Goal: Task Accomplishment & Management: Manage account settings

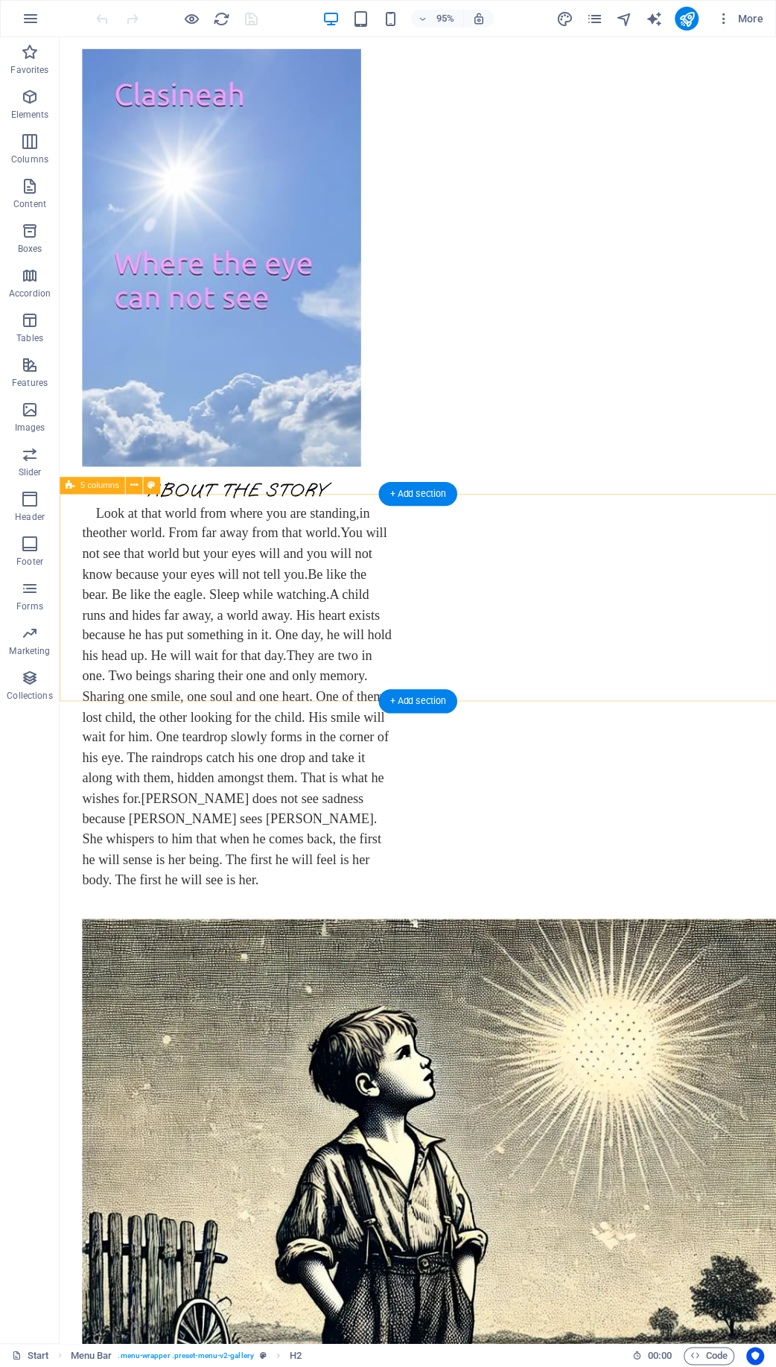
scroll to position [321, 0]
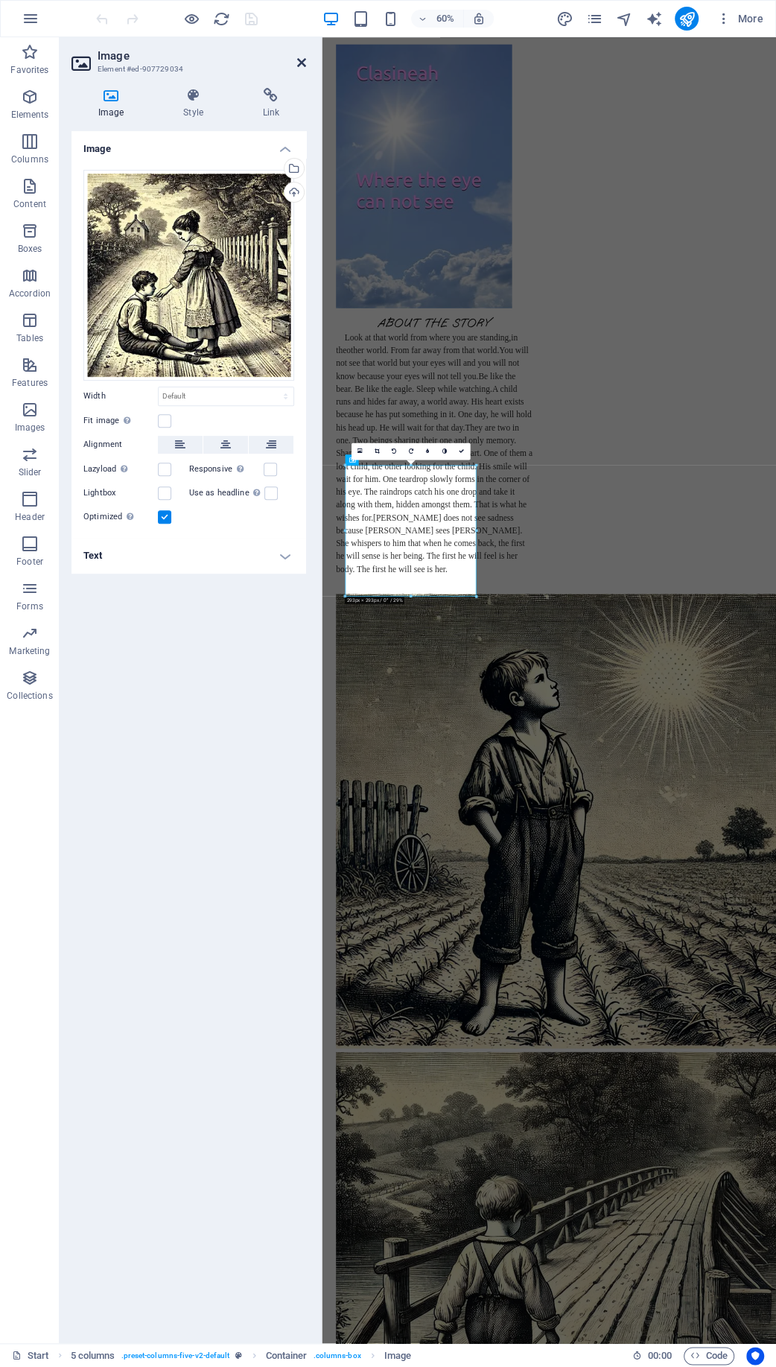
click at [301, 64] on icon at bounding box center [301, 63] width 9 height 12
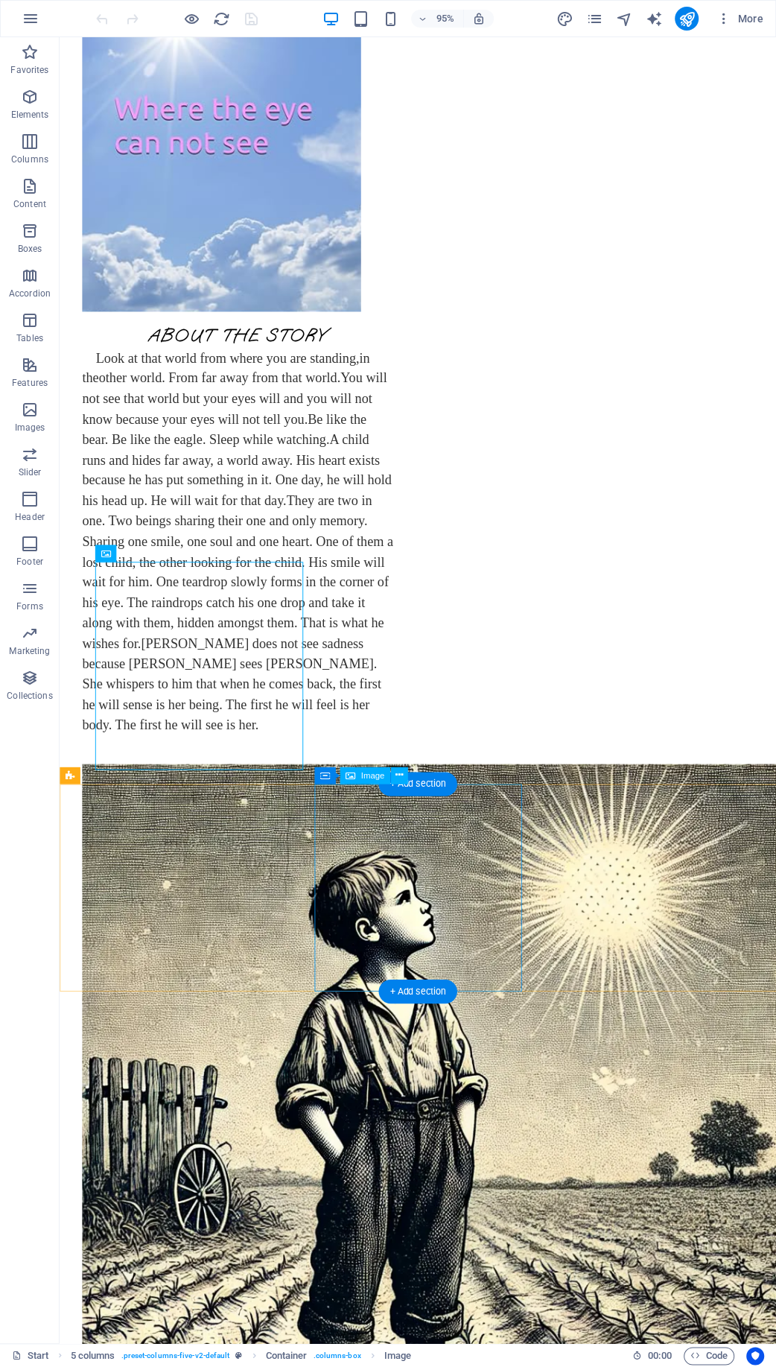
scroll to position [482, 0]
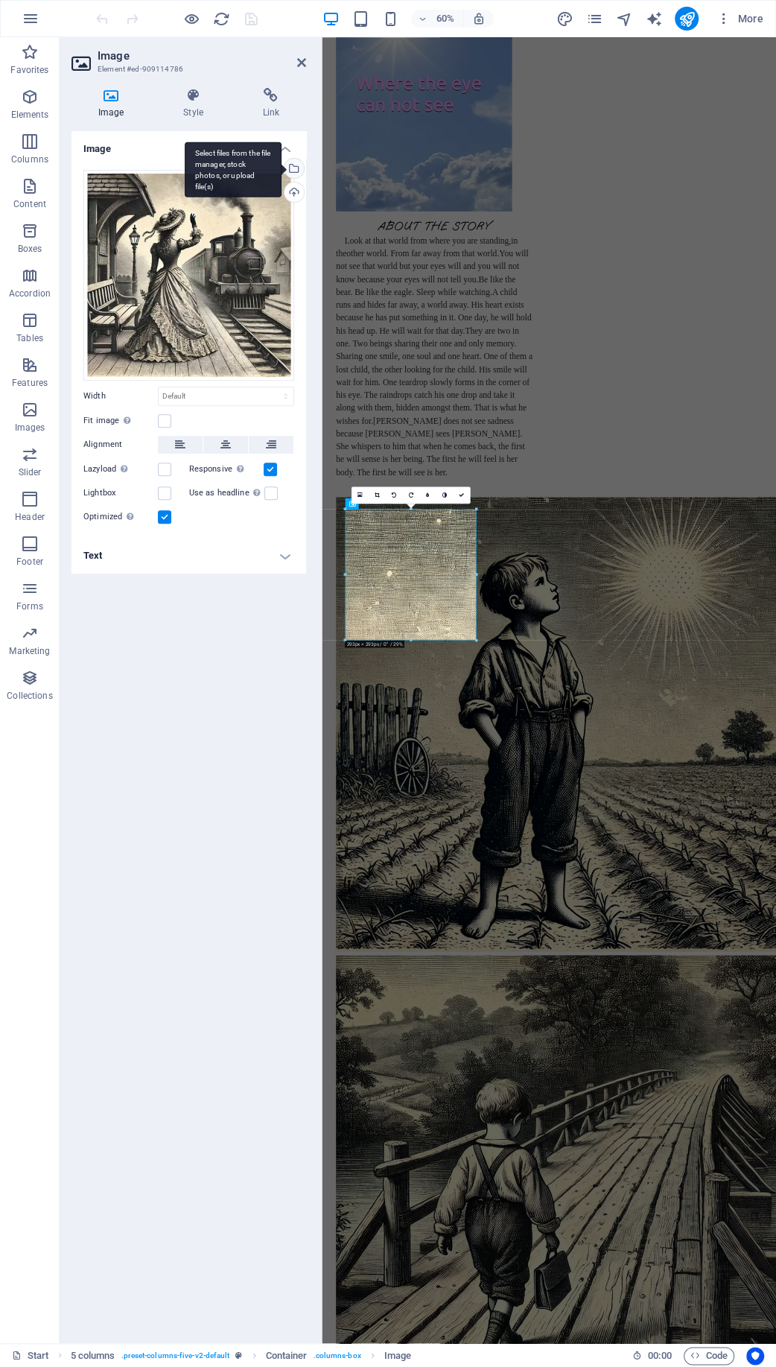
click at [281, 166] on div "Select files from the file manager, stock photos, or upload file(s)" at bounding box center [233, 169] width 97 height 56
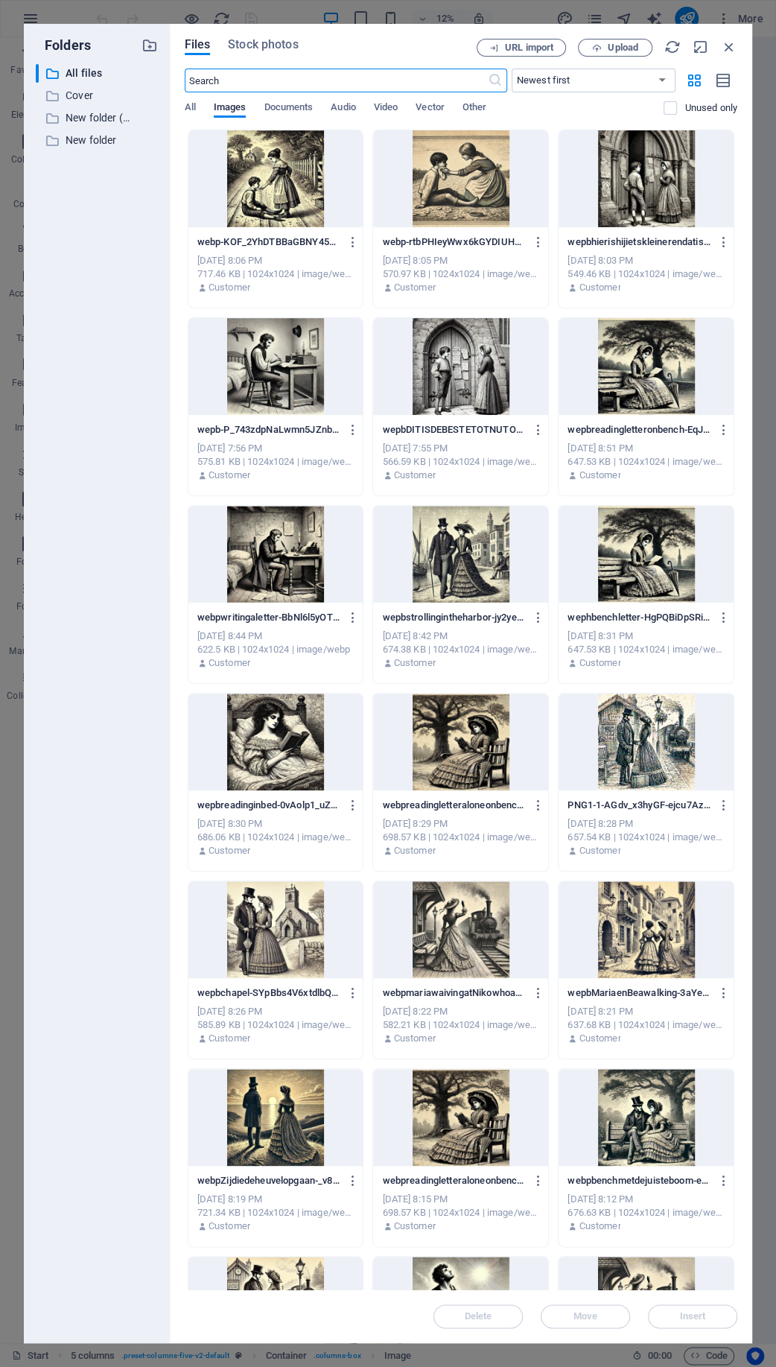
scroll to position [0, 0]
click at [620, 51] on span "Upload" at bounding box center [623, 47] width 31 height 9
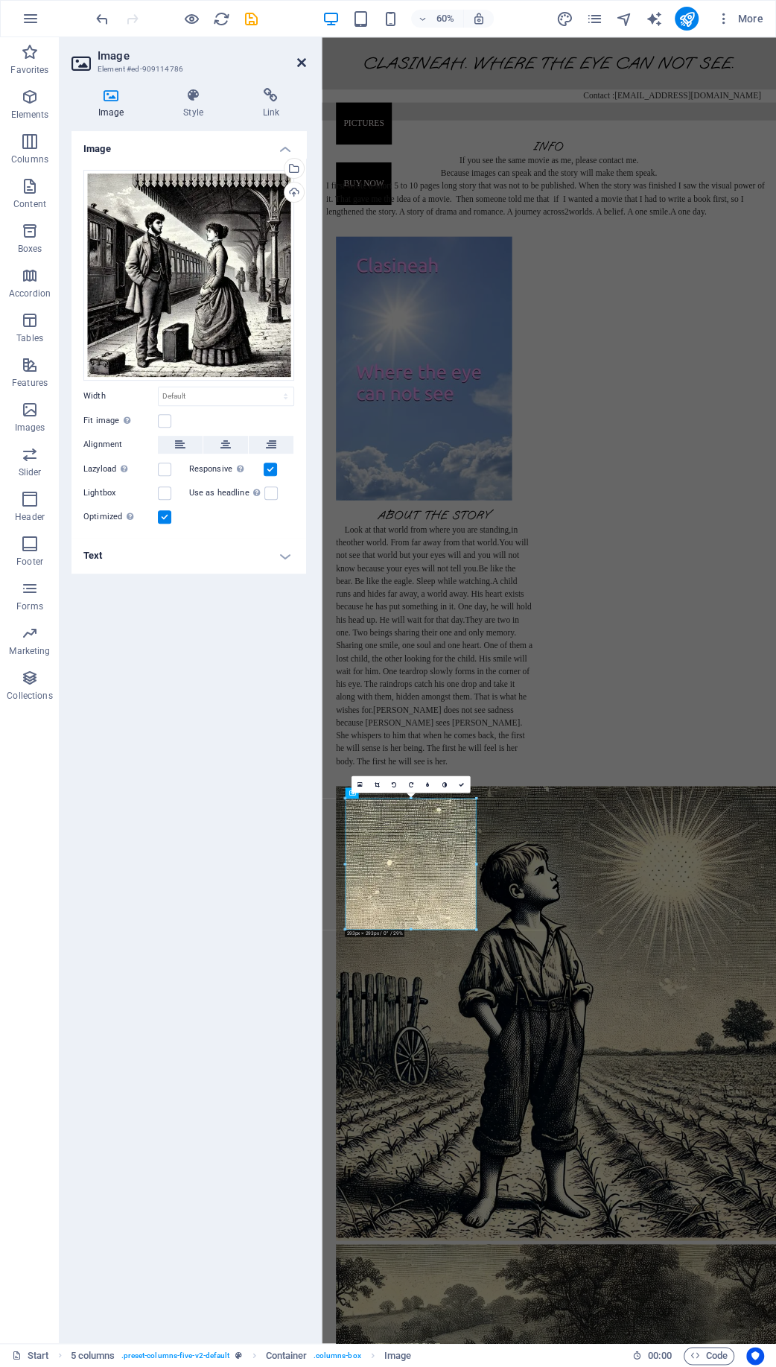
click at [303, 64] on icon at bounding box center [301, 63] width 9 height 12
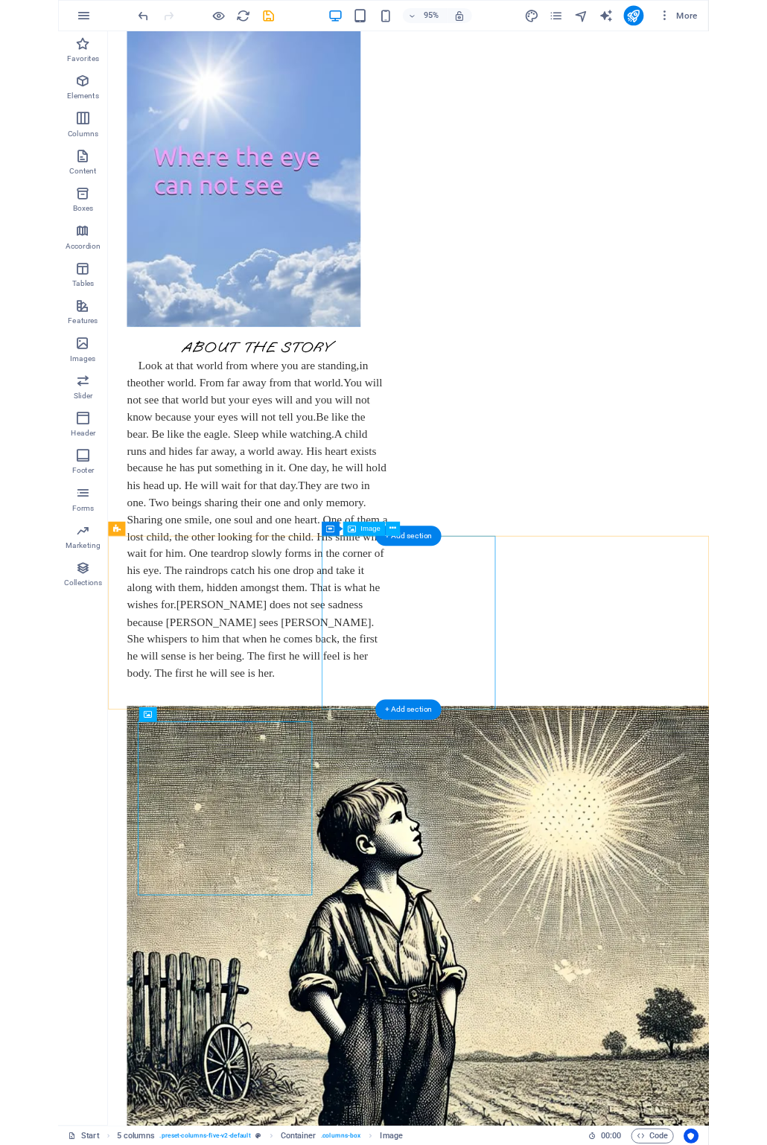
scroll to position [401, 0]
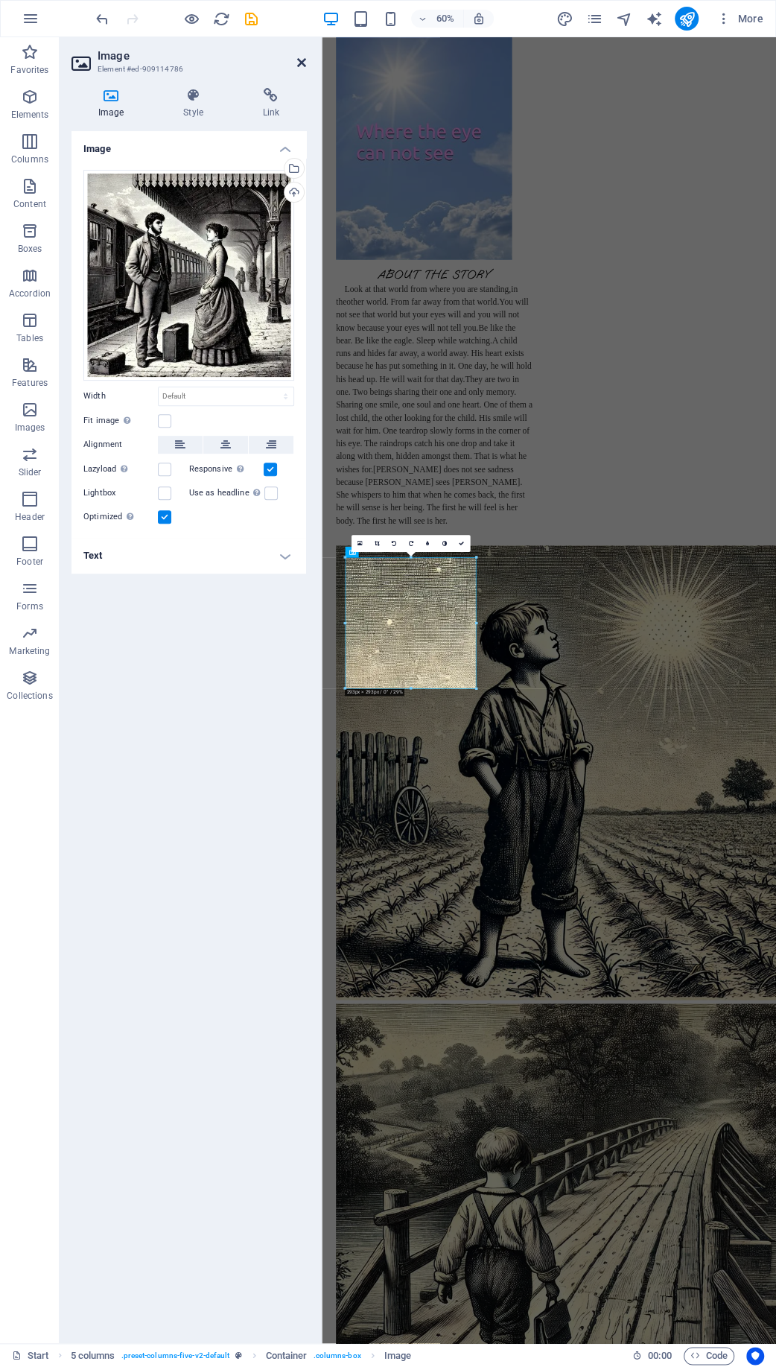
click at [299, 63] on icon at bounding box center [301, 63] width 9 height 12
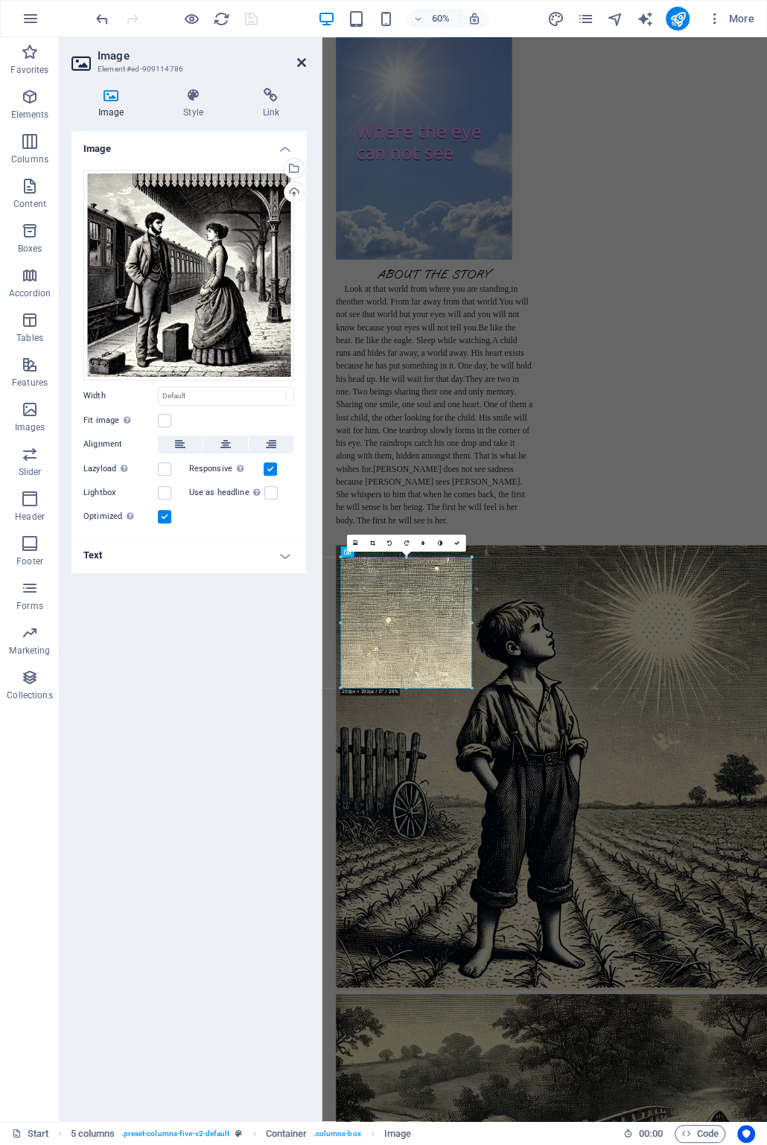
click at [301, 62] on icon at bounding box center [301, 63] width 9 height 12
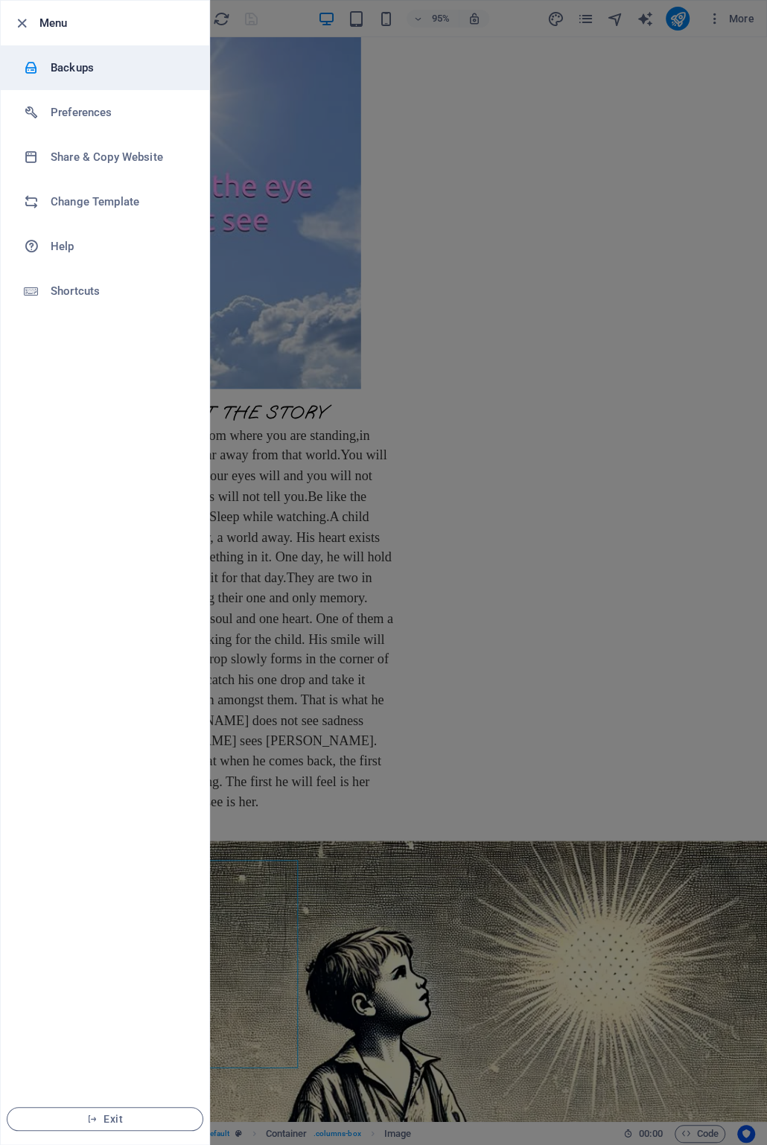
click at [76, 66] on h6 "Backups" at bounding box center [120, 68] width 138 height 18
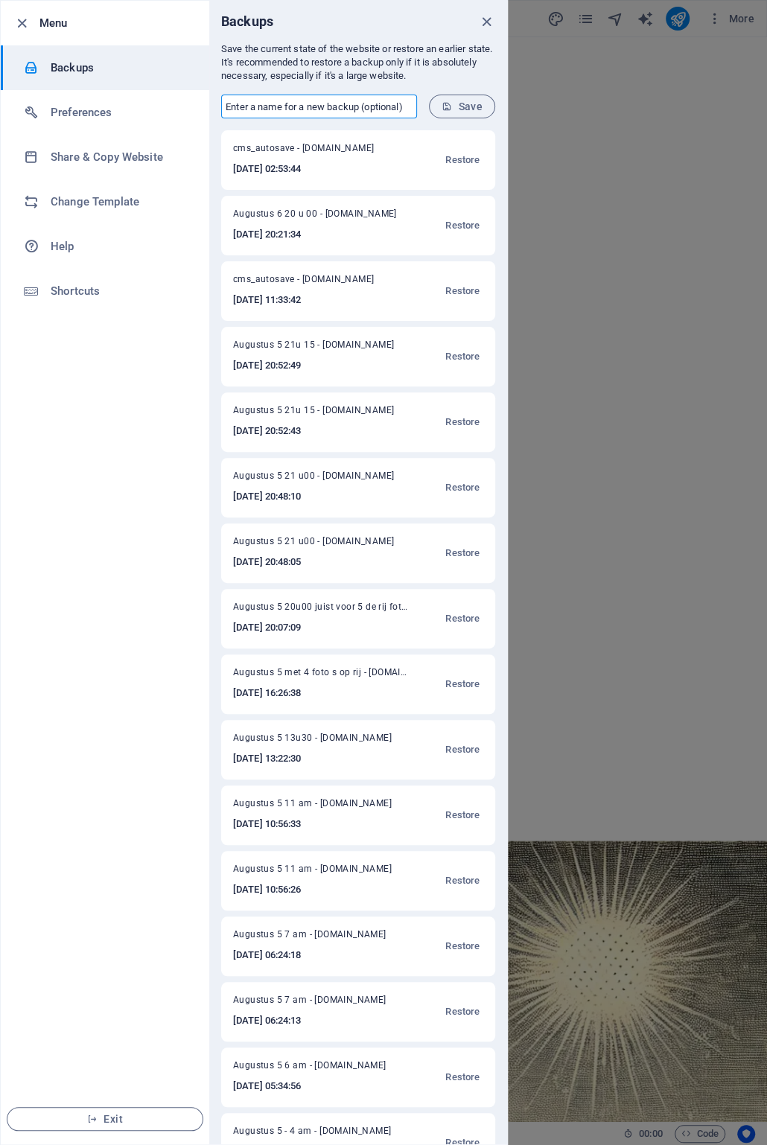
click at [343, 102] on input "text" at bounding box center [319, 107] width 196 height 24
click at [280, 109] on input "Augustus 7 3 am" at bounding box center [319, 107] width 196 height 24
type input "Augustus 7 3 am"
click at [452, 109] on icon "submit" at bounding box center [447, 106] width 10 height 10
click at [489, 20] on icon "close" at bounding box center [486, 21] width 17 height 17
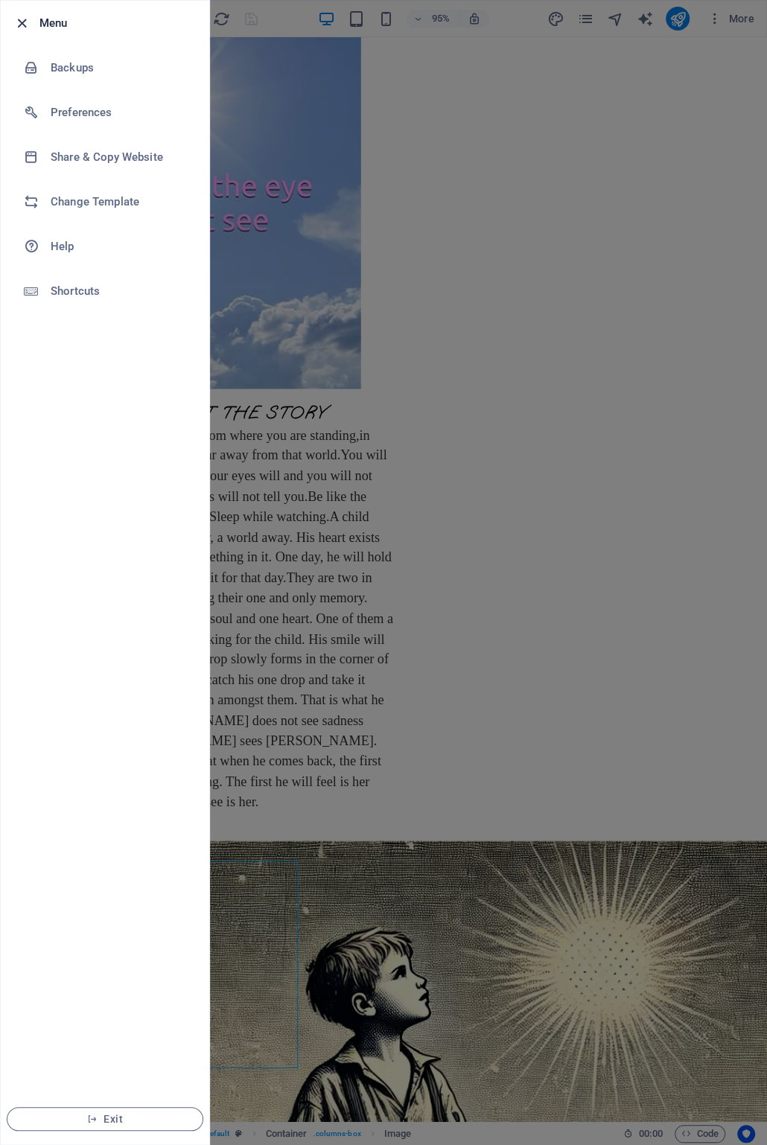
click at [25, 24] on icon "button" at bounding box center [21, 23] width 17 height 17
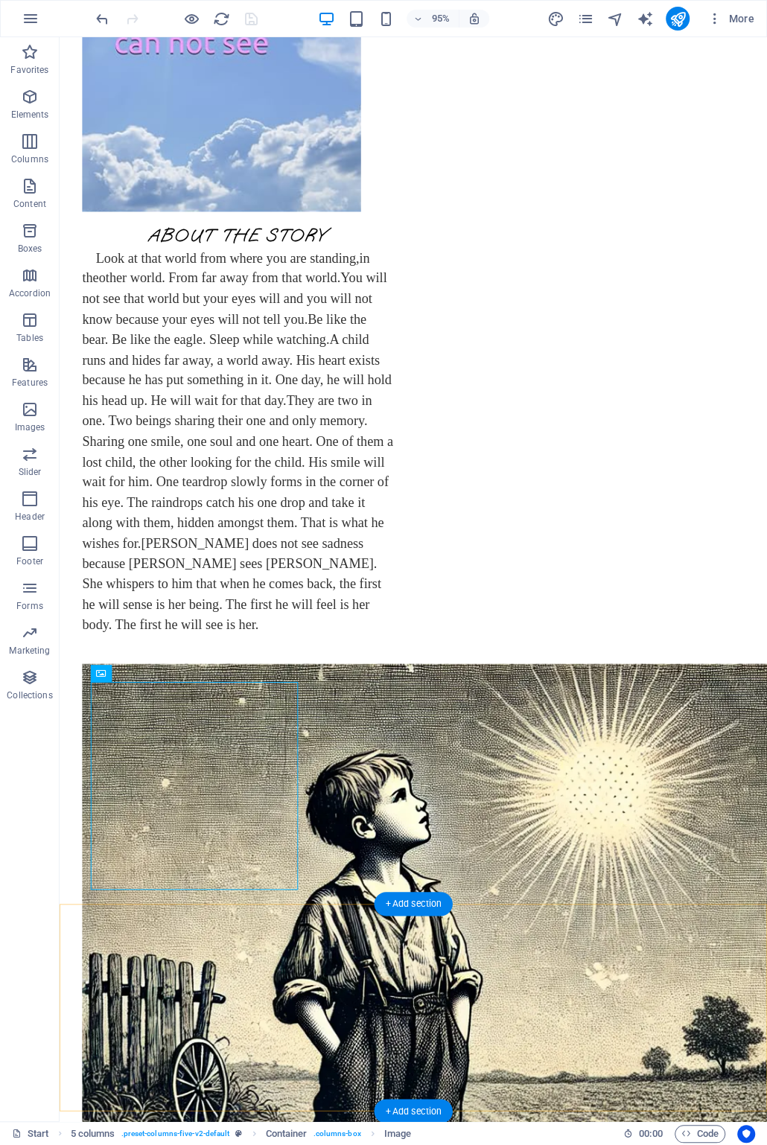
scroll to position [589, 0]
